Goal: Task Accomplishment & Management: Manage account settings

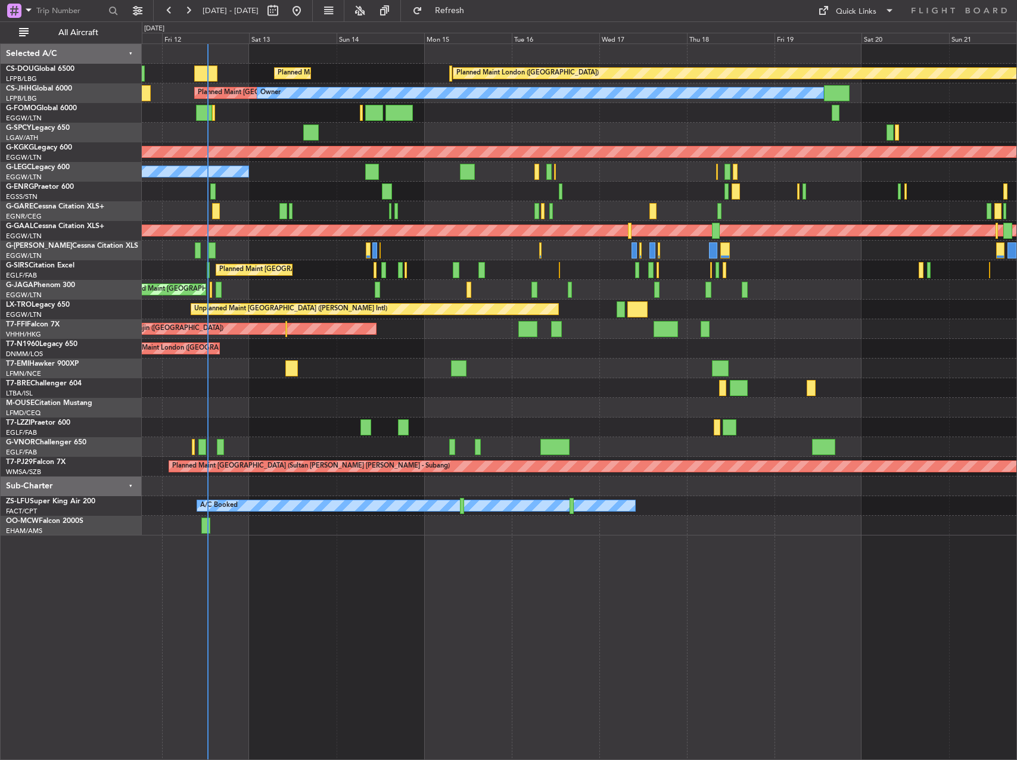
click at [350, 402] on div "Planned Maint London ([GEOGRAPHIC_DATA]) Planned Maint [GEOGRAPHIC_DATA] ([GEOG…" at bounding box center [579, 290] width 875 height 492
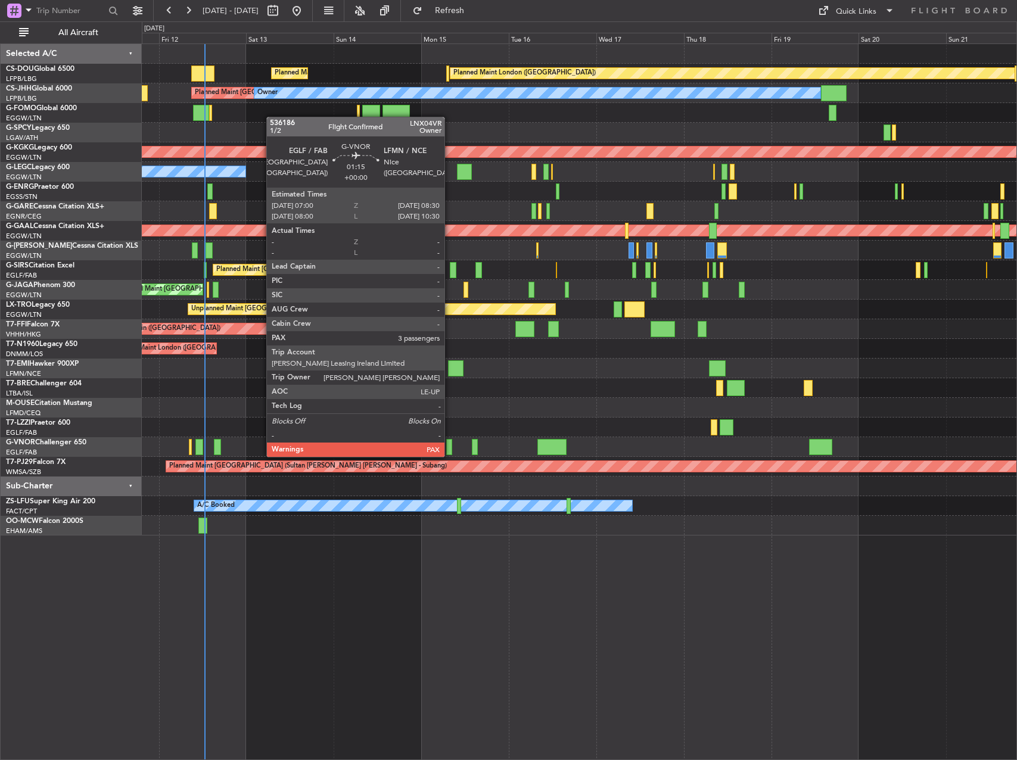
click at [450, 445] on div at bounding box center [449, 447] width 6 height 16
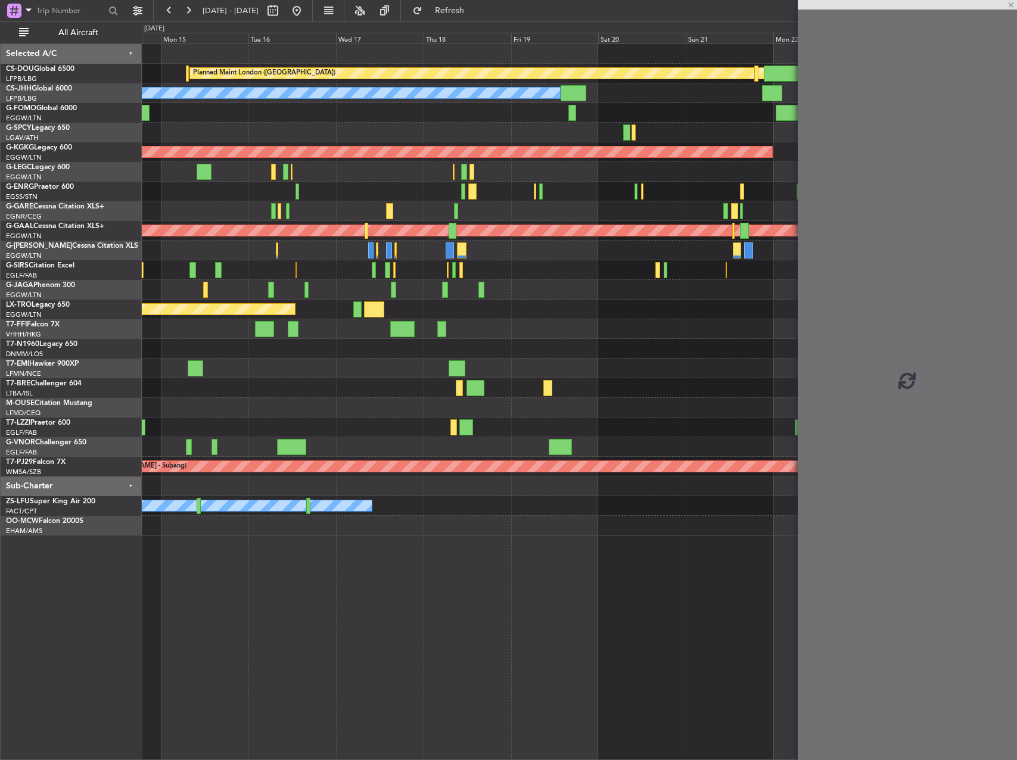
click at [338, 416] on div "Planned Maint London ([GEOGRAPHIC_DATA]) Planned Maint [GEOGRAPHIC_DATA] ([GEOG…" at bounding box center [579, 290] width 875 height 492
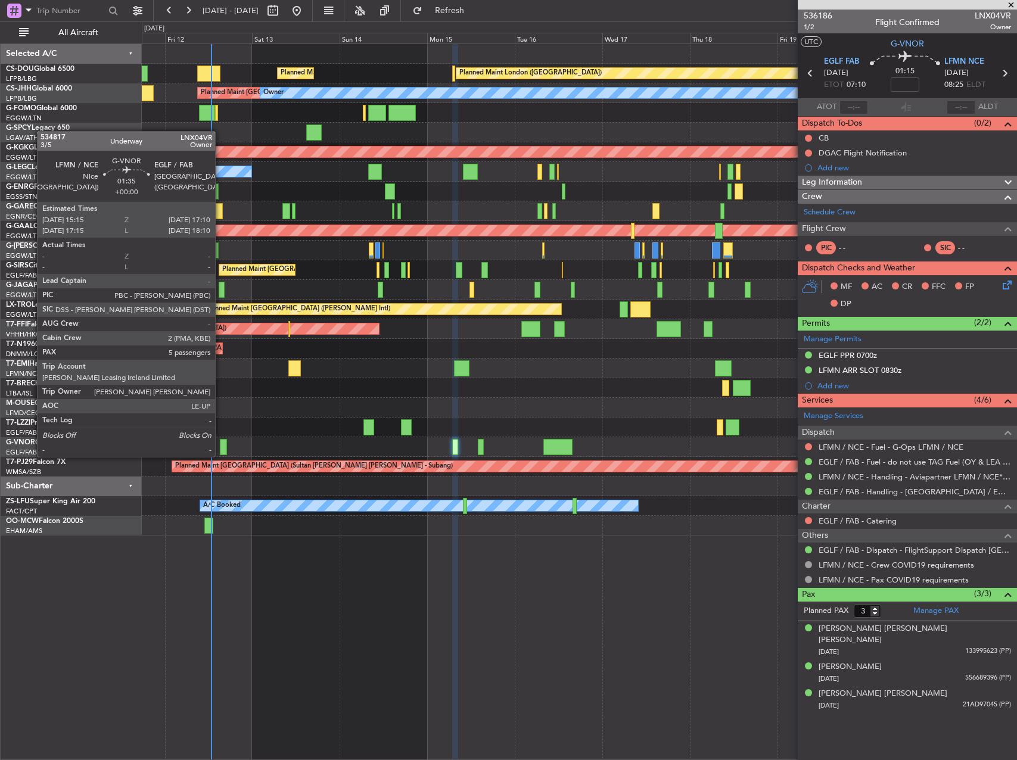
click at [220, 445] on div at bounding box center [223, 447] width 7 height 16
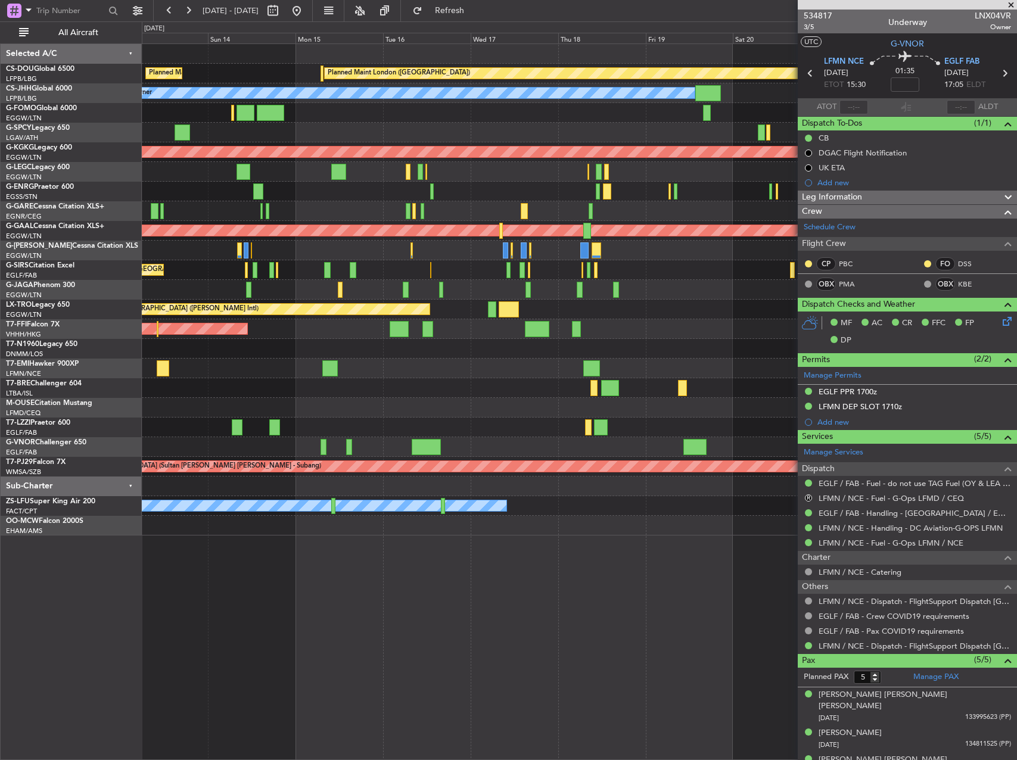
click at [343, 401] on div at bounding box center [579, 408] width 875 height 20
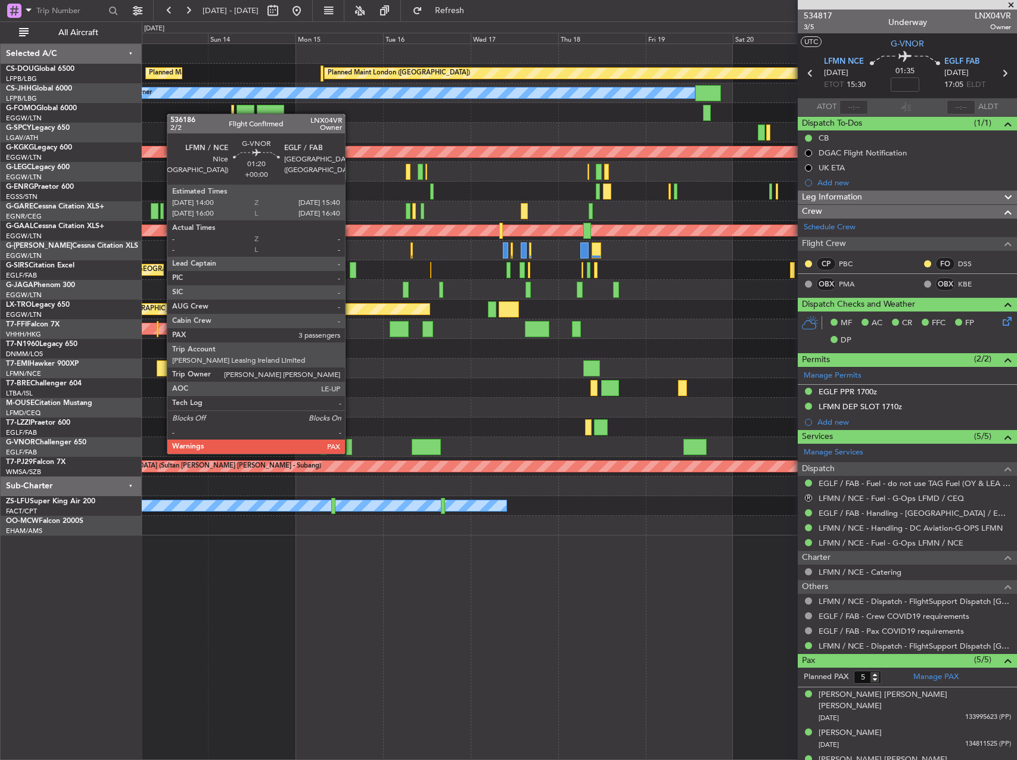
click at [350, 442] on div at bounding box center [349, 447] width 7 height 16
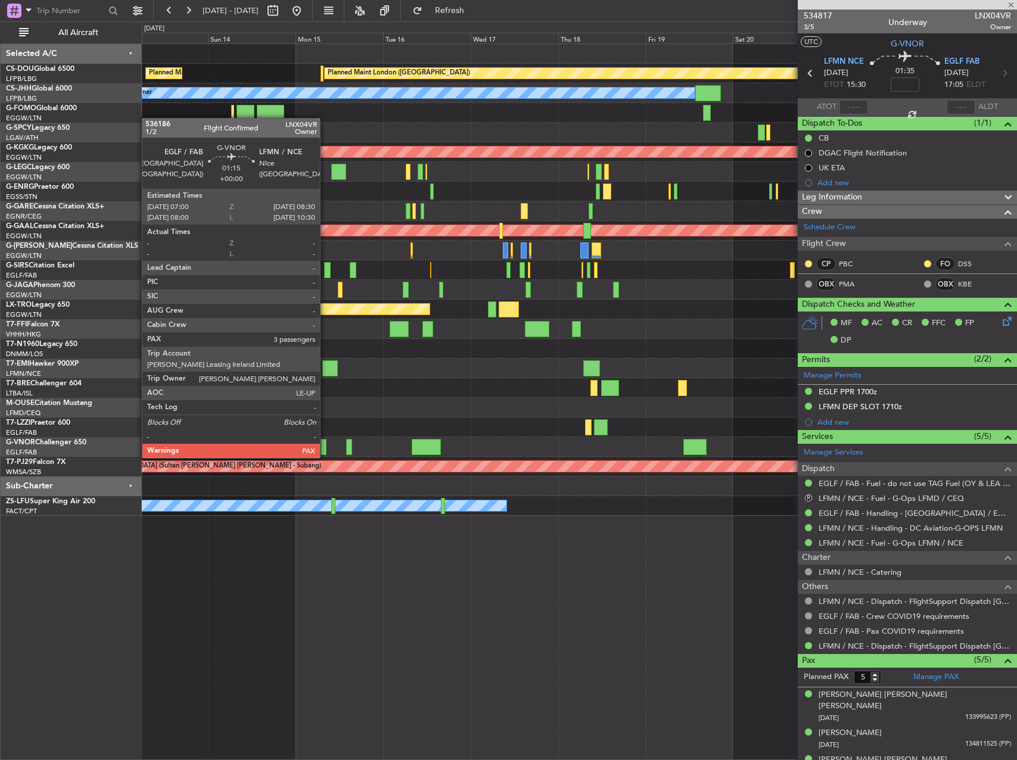
type input "3"
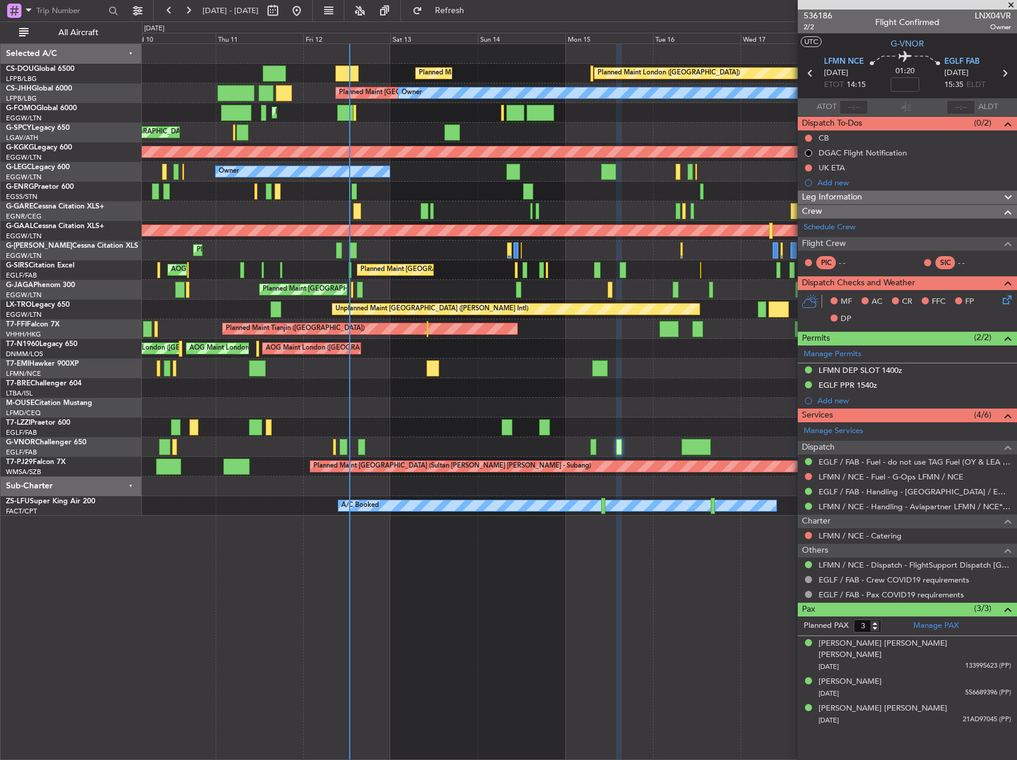
click at [574, 374] on div "Planned Maint [GEOGRAPHIC_DATA]" at bounding box center [579, 369] width 875 height 20
click at [947, 627] on link "Manage PAX" at bounding box center [935, 626] width 45 height 12
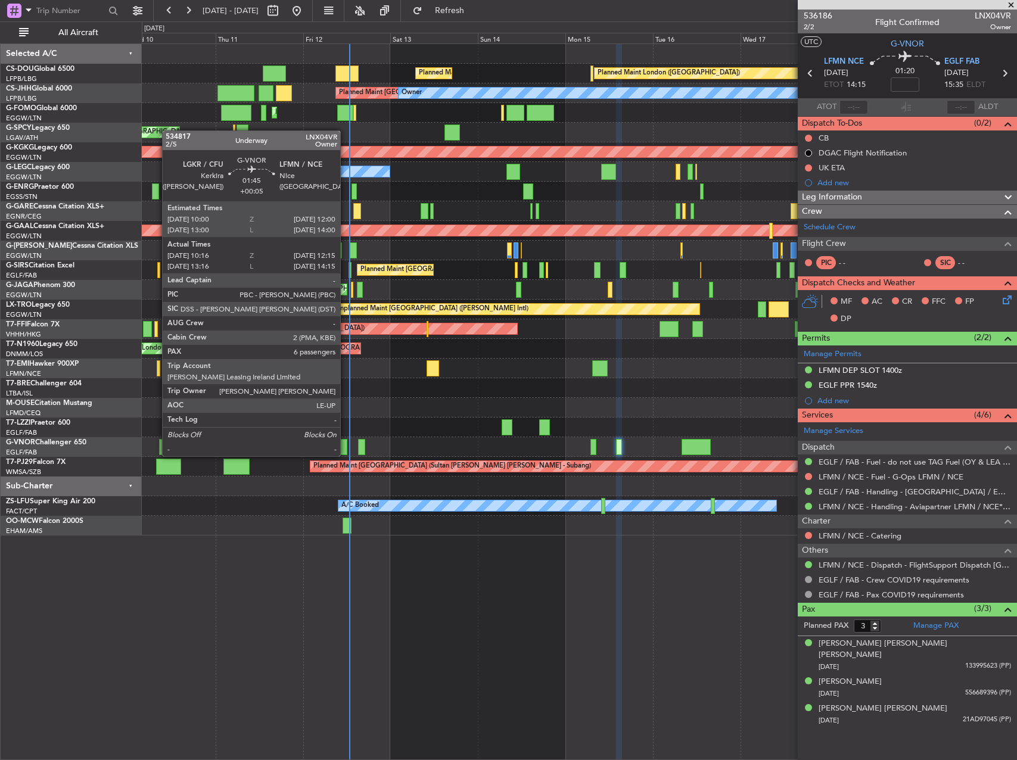
click at [346, 445] on div at bounding box center [344, 447] width 8 height 16
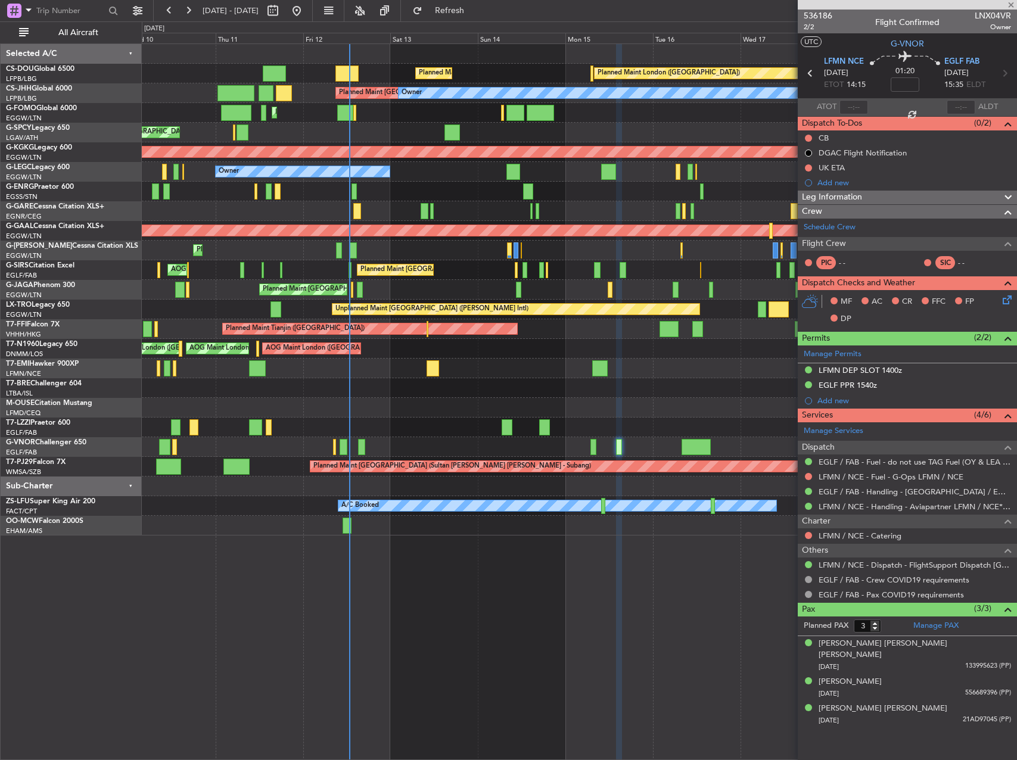
type input "+00:05"
type input "10:26"
type input "12:10"
type input "6"
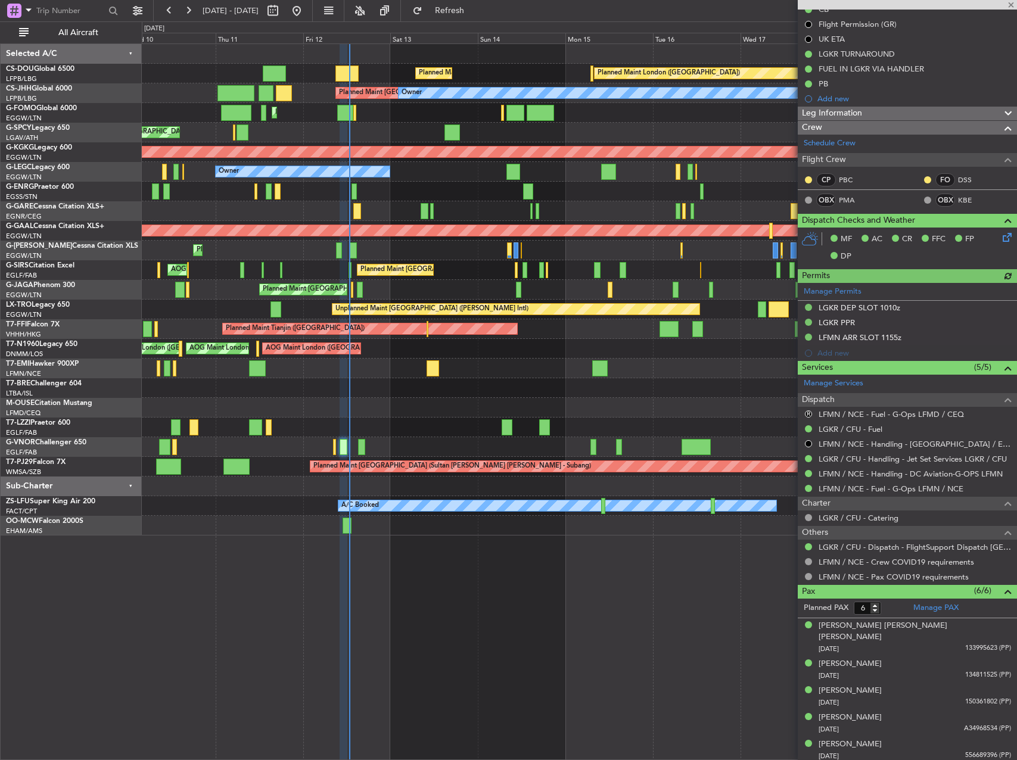
scroll to position [147, 0]
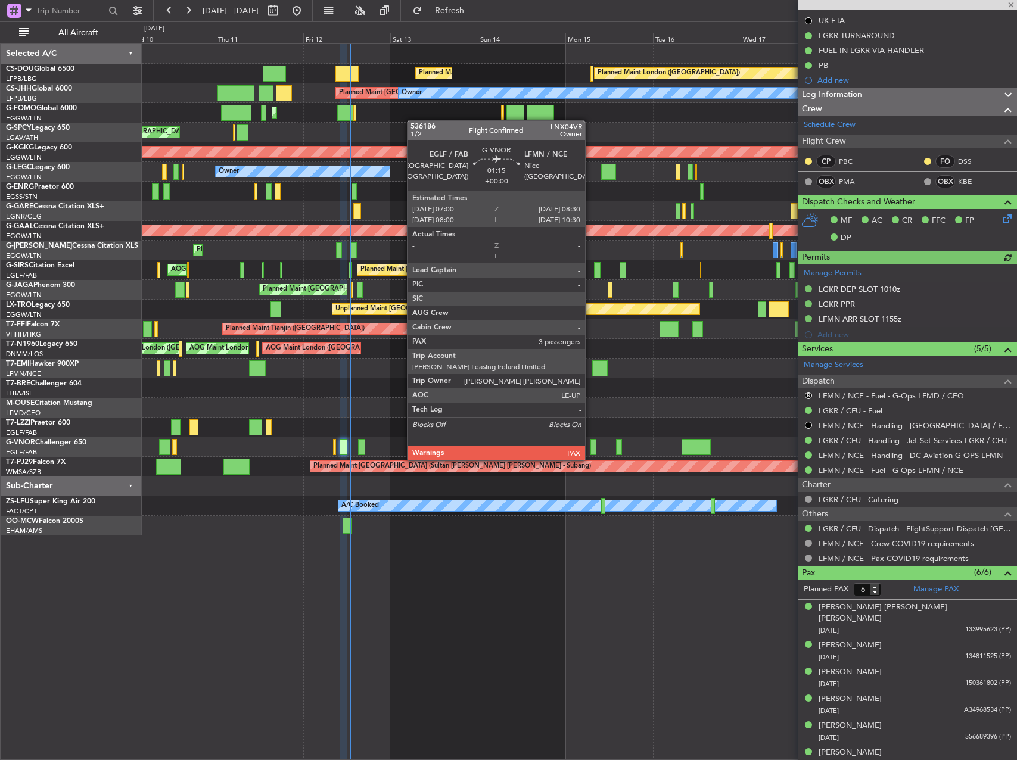
click at [591, 449] on div at bounding box center [594, 447] width 6 height 16
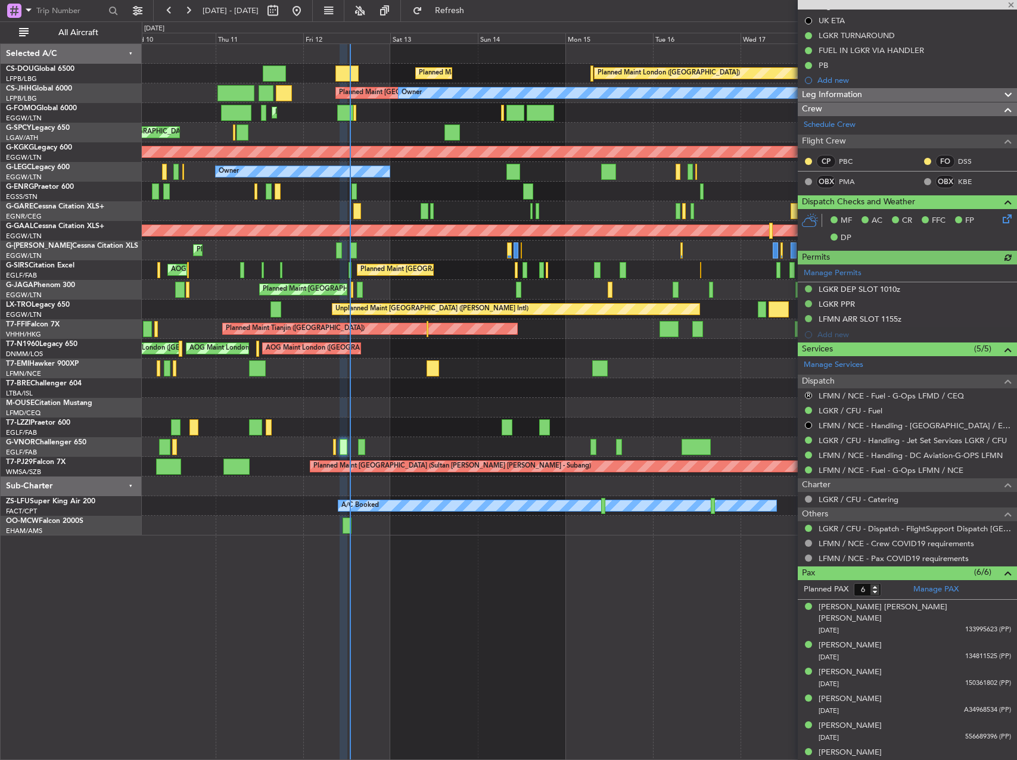
type input "3"
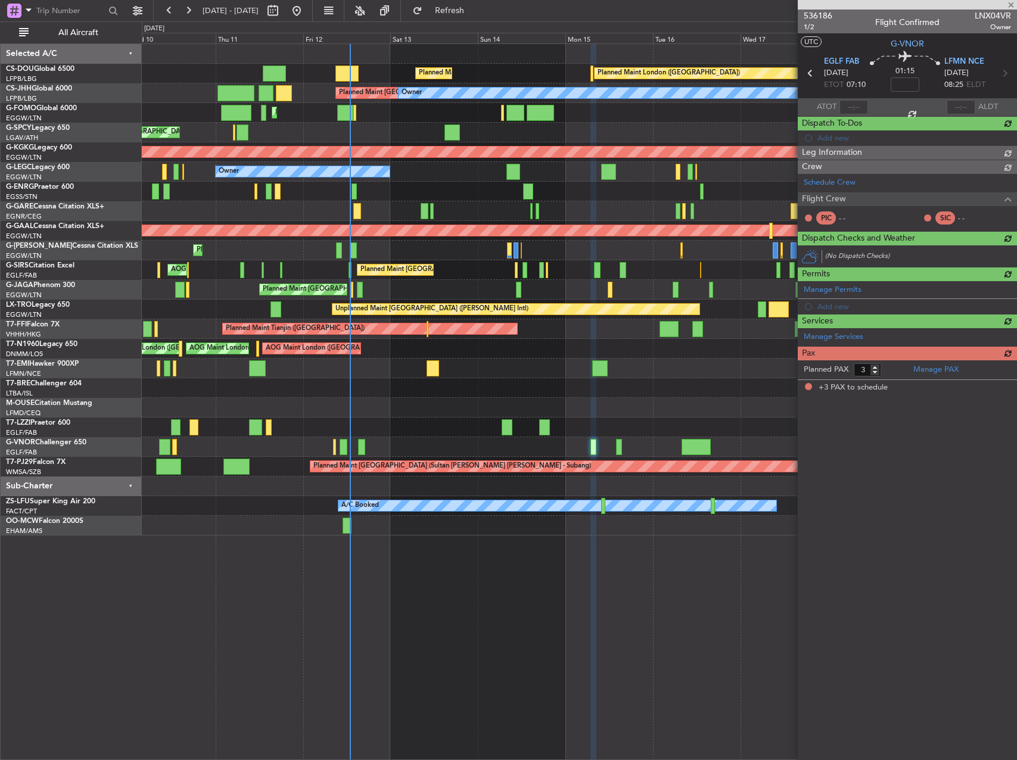
scroll to position [0, 0]
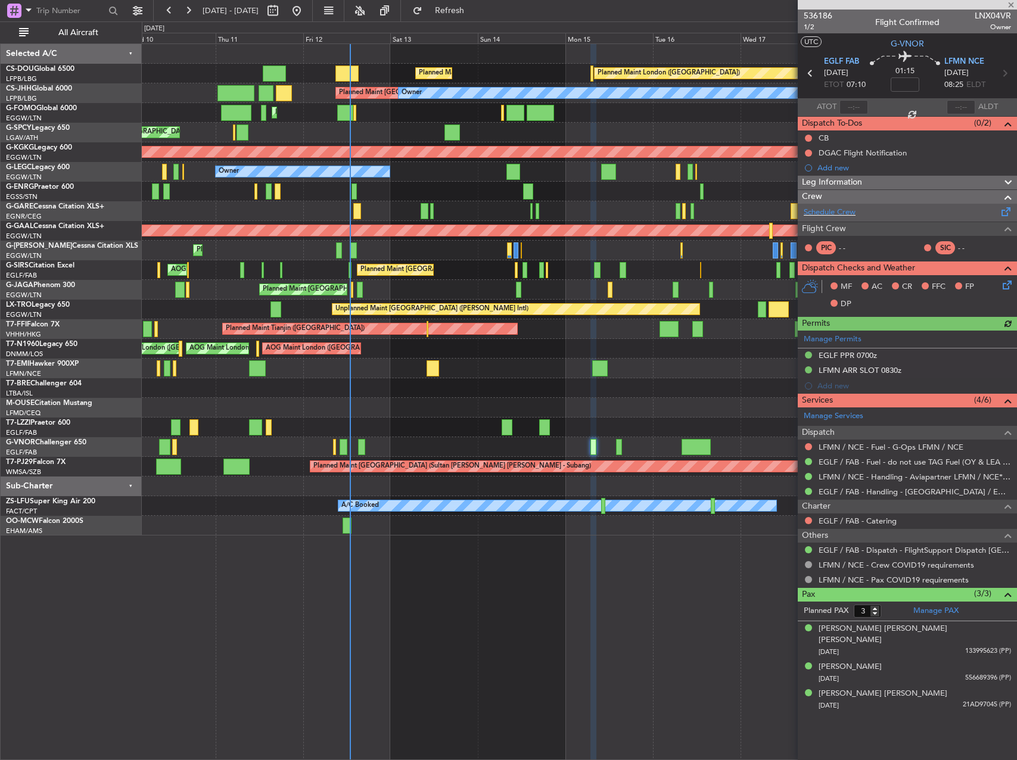
click at [890, 213] on div "Schedule Crew" at bounding box center [907, 213] width 219 height 18
